Goal: Task Accomplishment & Management: Complete application form

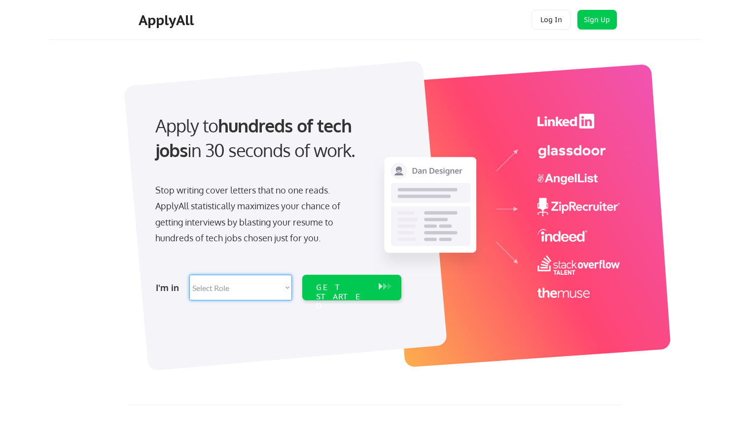
click at [286, 287] on select "Select Role Software Engineering Product Management Customer Success Sales UI/U…" at bounding box center [240, 288] width 103 height 26
select select ""sales0""
click at [189, 275] on select "Select Role Software Engineering Product Management Customer Success Sales UI/U…" at bounding box center [240, 288] width 103 height 26
select select ""sales0""
click at [345, 290] on div "GET STARTED" at bounding box center [342, 297] width 53 height 29
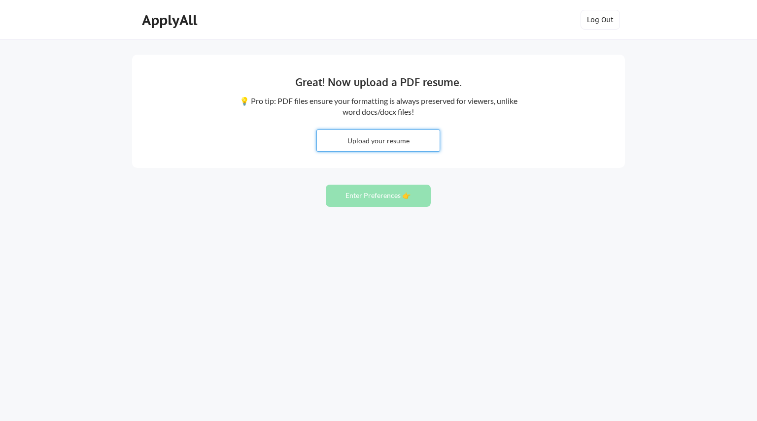
click at [384, 141] on input "file" at bounding box center [378, 140] width 123 height 21
type input "C:\fakepath\[PERSON_NAME] CV.pdf"
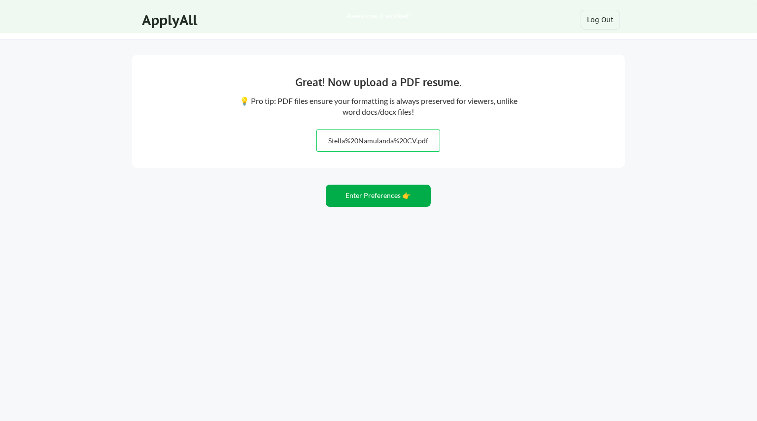
click at [374, 199] on button "Enter Preferences 👉" at bounding box center [378, 196] width 105 height 22
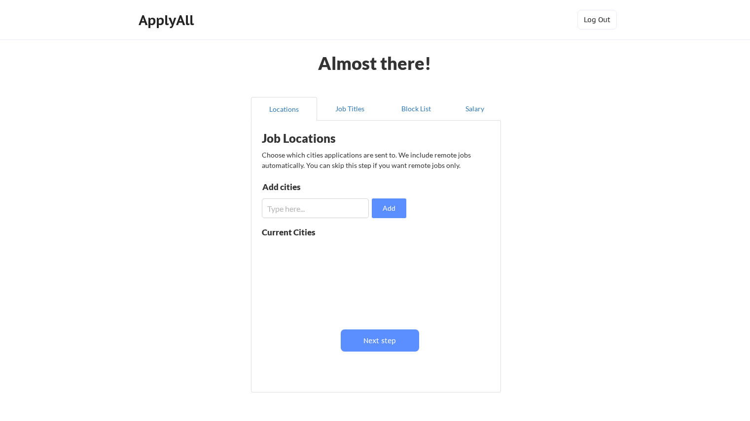
click at [284, 207] on input "input" at bounding box center [315, 209] width 107 height 20
click at [381, 341] on button "Next step" at bounding box center [380, 341] width 78 height 22
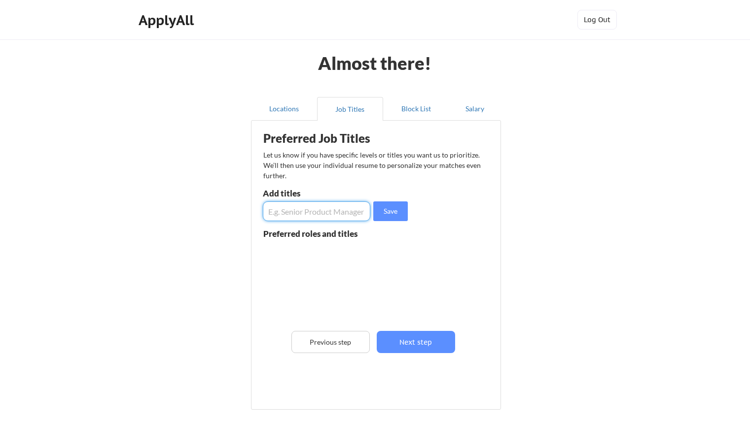
click at [296, 209] on input "input" at bounding box center [316, 212] width 107 height 20
type input "Sales Manager, Business Development Manager, Regional Sales Manager"
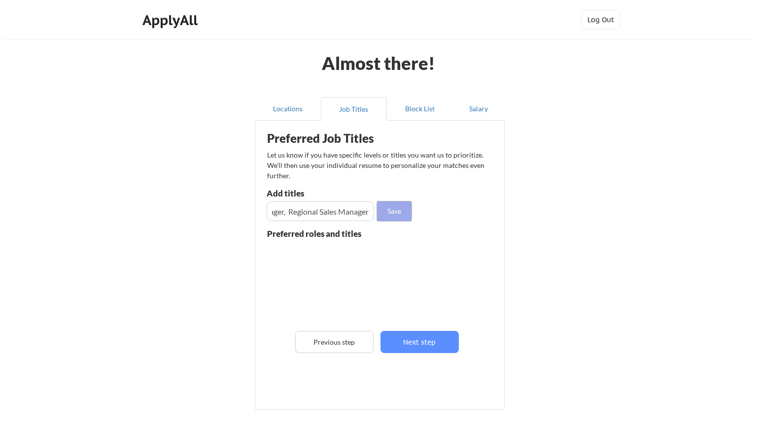
scroll to position [0, 0]
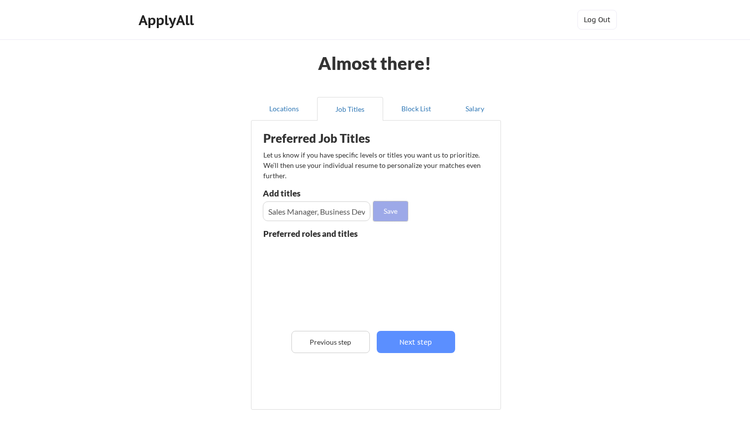
click at [390, 211] on button "Save" at bounding box center [390, 212] width 35 height 20
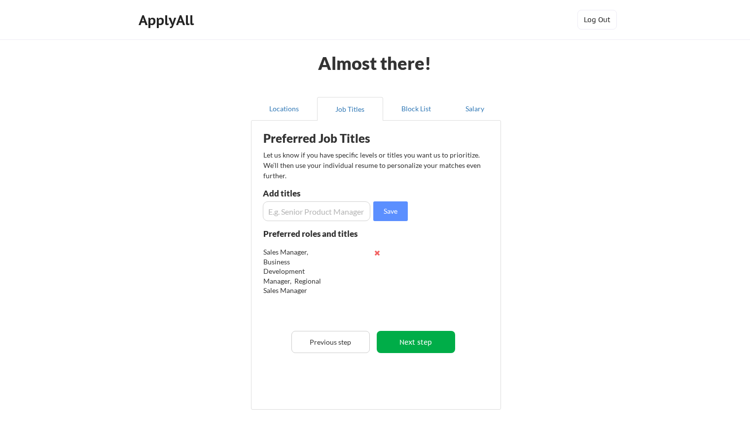
click at [423, 345] on button "Next step" at bounding box center [416, 342] width 78 height 22
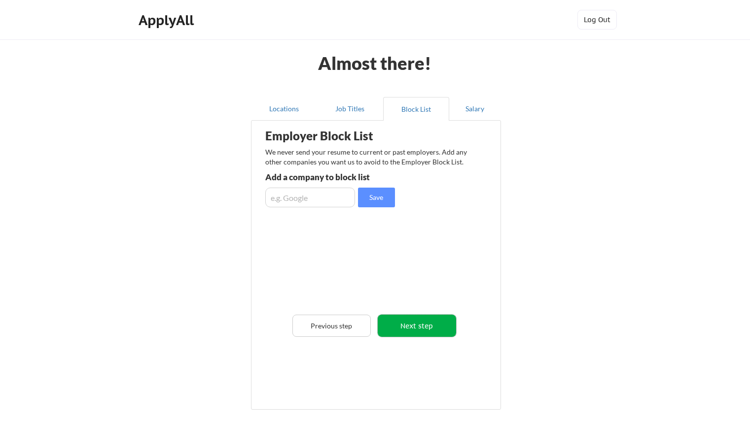
click at [417, 323] on button "Next step" at bounding box center [417, 326] width 78 height 22
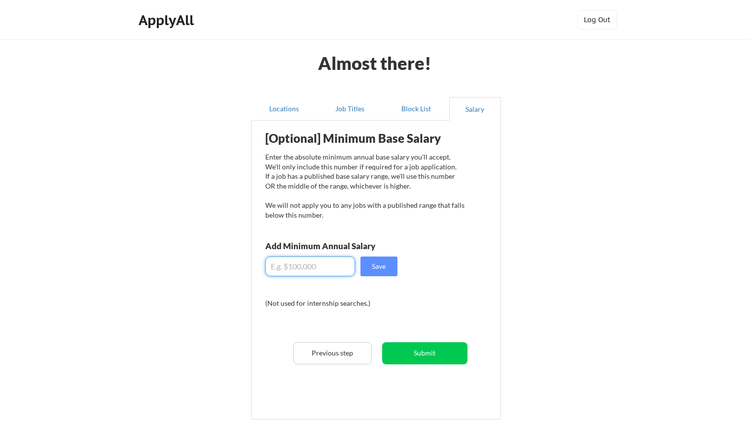
click at [295, 269] on input "input" at bounding box center [310, 267] width 90 height 20
type input "$90,000"
click at [382, 270] on button "Save" at bounding box center [378, 267] width 37 height 20
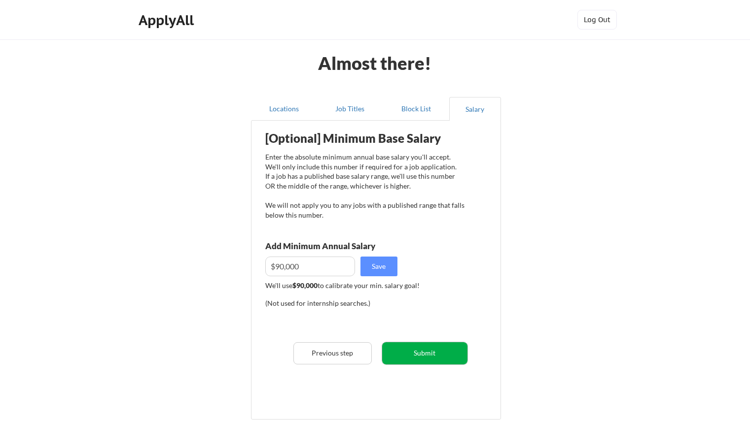
click at [419, 355] on button "Submit" at bounding box center [424, 354] width 85 height 22
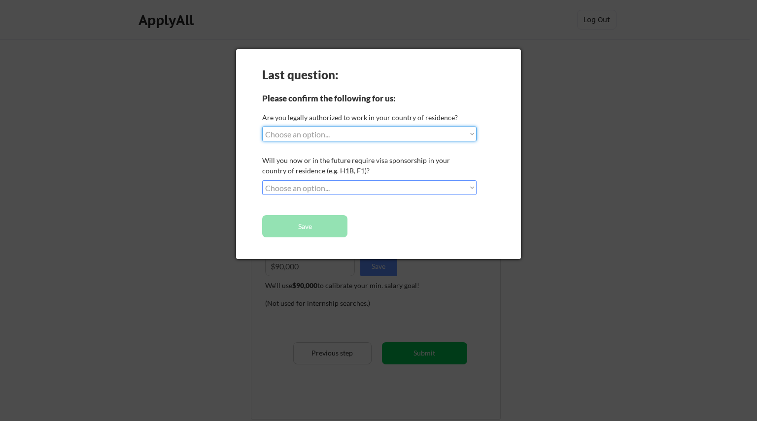
click at [471, 135] on select "Choose an option... Yes, I am a US Citizen Yes, I am a Canadian Citizen Yes, I …" at bounding box center [369, 134] width 214 height 15
select select ""no__i_am_not__yet__authorized""
click at [262, 127] on select "Choose an option... Yes, I am a US Citizen Yes, I am a Canadian Citizen Yes, I …" at bounding box center [369, 134] width 214 height 15
click at [472, 188] on select "Choose an option... No, I will not need sponsorship Yes, I will need sponsorship" at bounding box center [369, 187] width 214 height 15
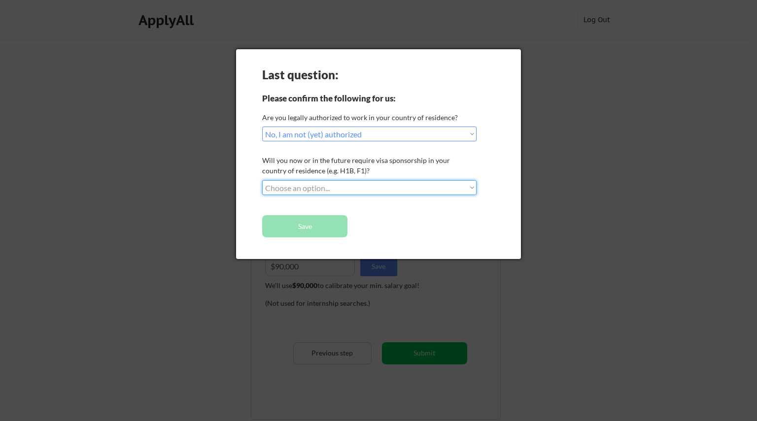
select select ""yes__i_will_need_sponsorship""
click at [262, 180] on select "Choose an option... No, I will not need sponsorship Yes, I will need sponsorship" at bounding box center [369, 187] width 214 height 15
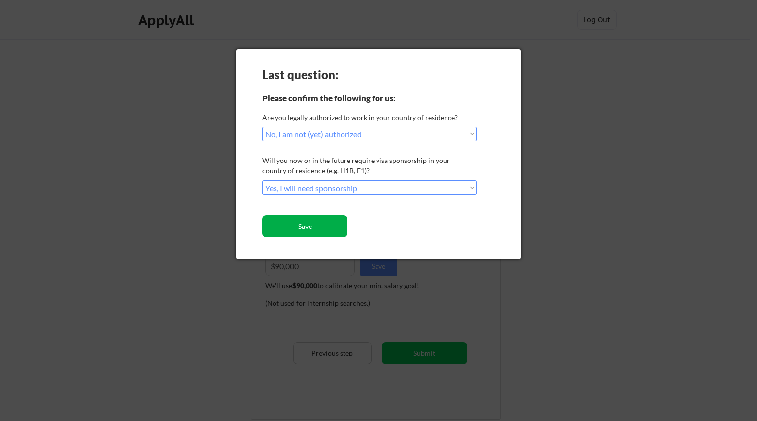
click at [304, 229] on button "Save" at bounding box center [304, 226] width 85 height 22
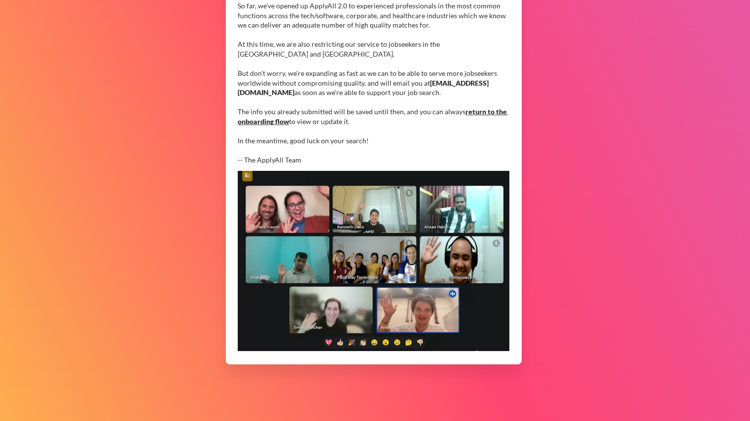
scroll to position [118, 0]
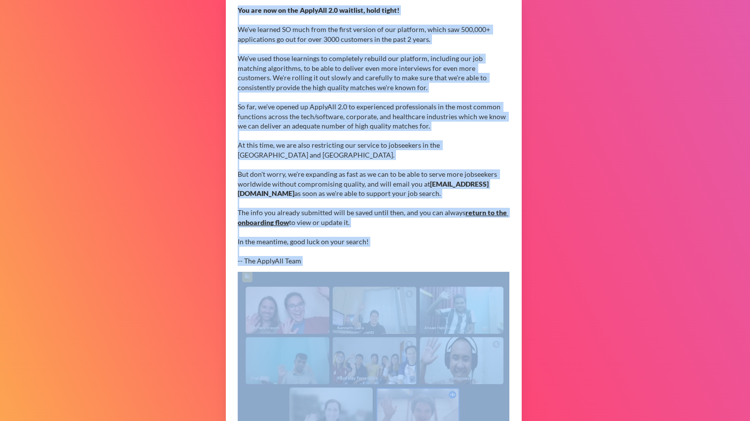
drag, startPoint x: 748, startPoint y: 71, endPoint x: 754, endPoint y: 348, distance: 276.5
click at [749, 304] on html "Thanks for signing up for ApplyAll 🙌 You are now on the ApplyAll 2.0 waitlist, …" at bounding box center [375, 92] width 750 height 421
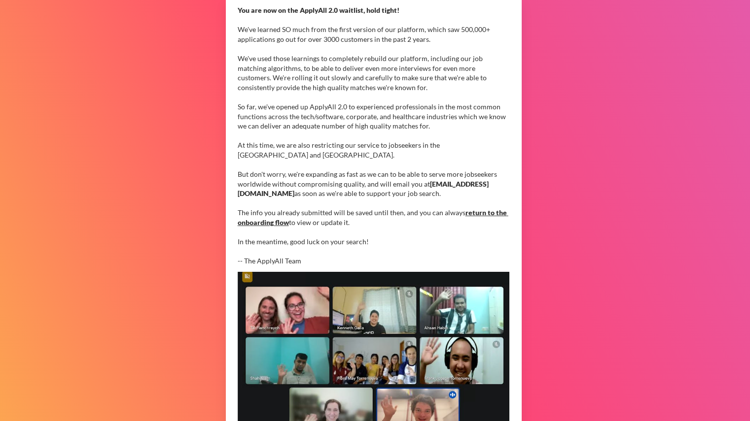
click at [642, 201] on div "Thanks for signing up for ApplyAll 🙌 You are now on the ApplyAll 2.0 waitlist, …" at bounding box center [375, 222] width 750 height 601
